Goal: Task Accomplishment & Management: Complete application form

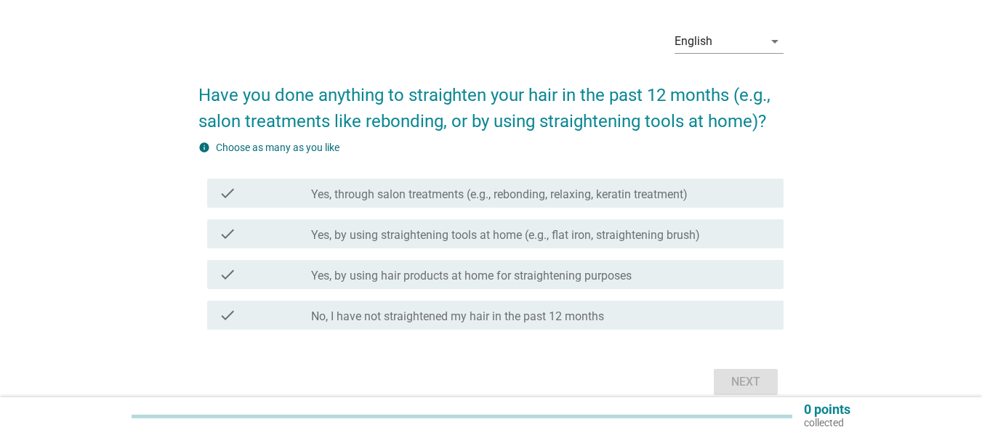
scroll to position [73, 0]
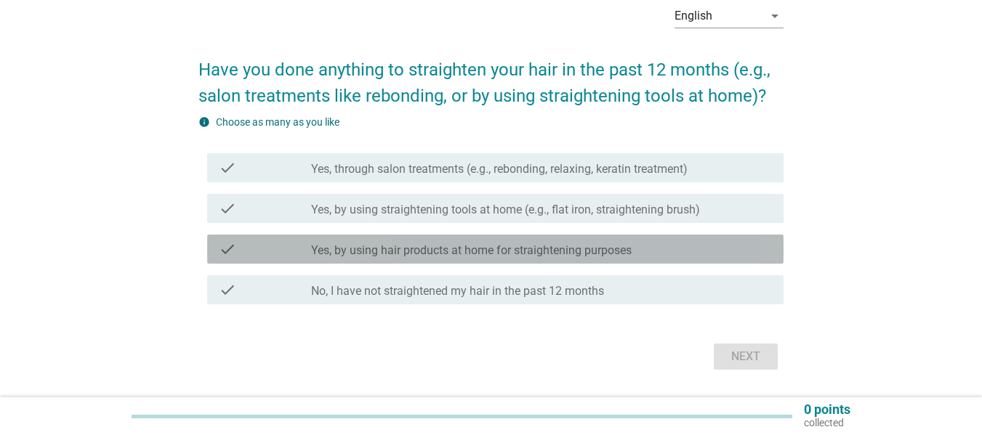
click at [398, 257] on label "Yes, by using hair products at home for straightening purposes" at bounding box center [471, 250] width 321 height 15
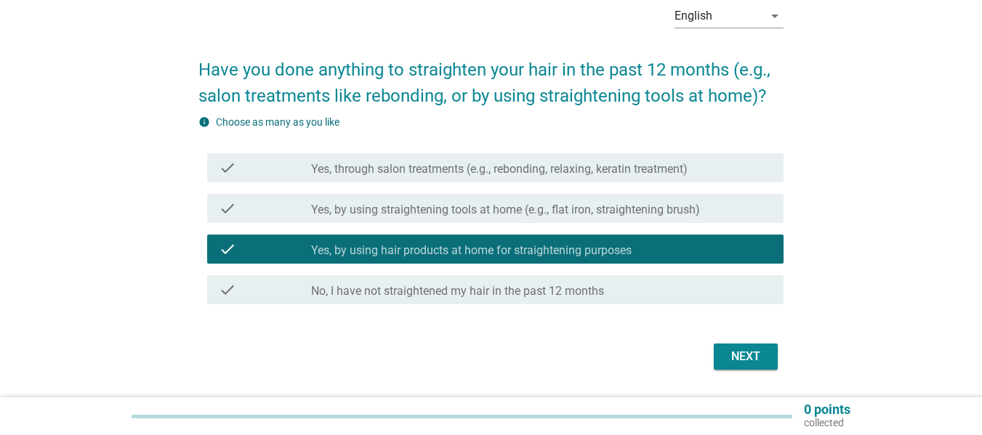
click at [735, 355] on div "Next" at bounding box center [745, 356] width 41 height 17
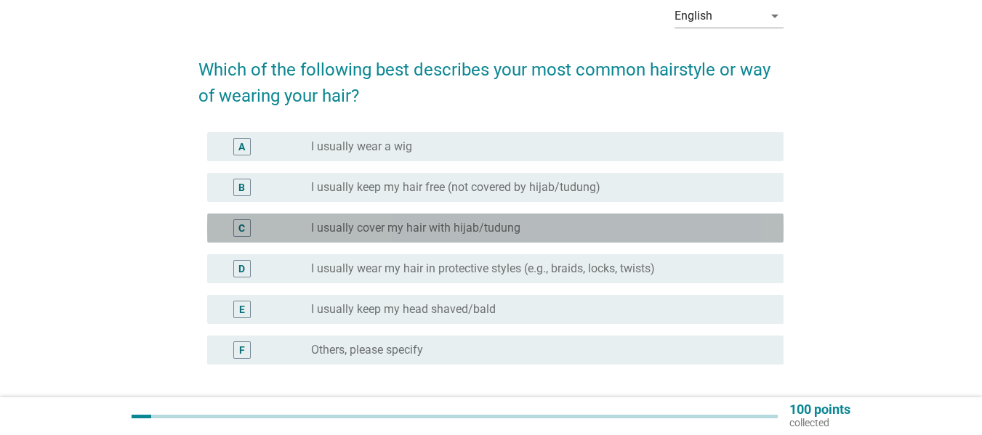
click at [432, 234] on label "I usually cover my hair with hijab/tudung" at bounding box center [415, 228] width 209 height 15
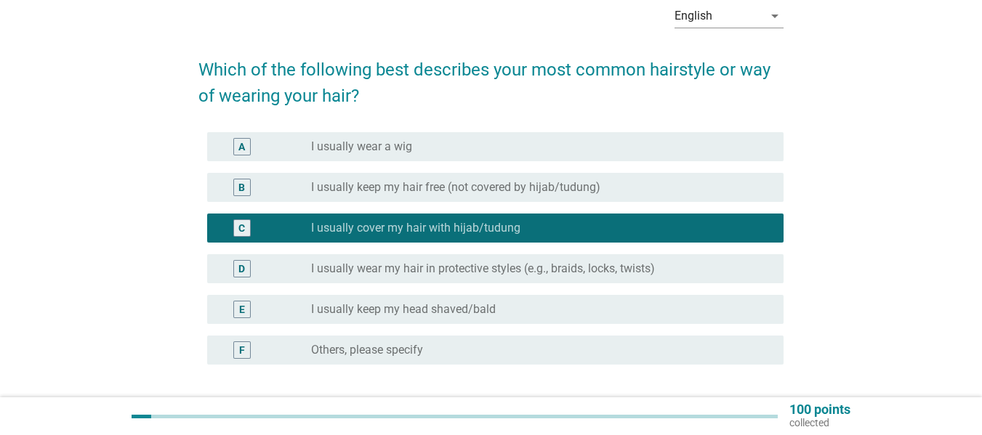
scroll to position [145, 0]
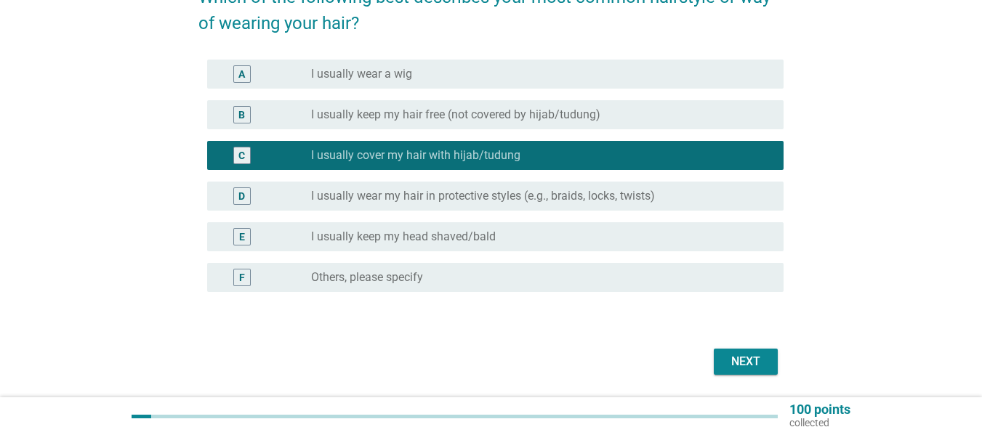
click at [752, 366] on div "Next" at bounding box center [745, 361] width 41 height 17
